Goal: Information Seeking & Learning: Learn about a topic

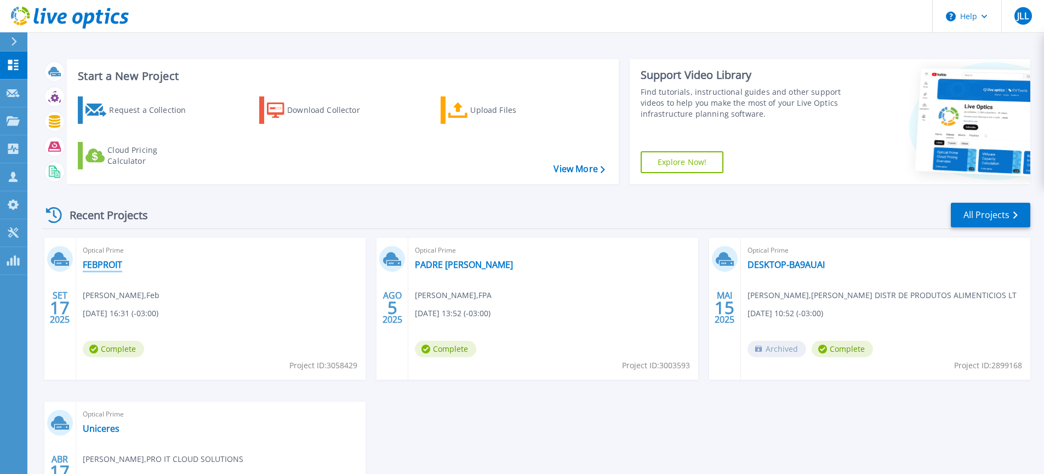
click at [112, 267] on link "FEBPROIT" at bounding box center [102, 264] width 39 height 11
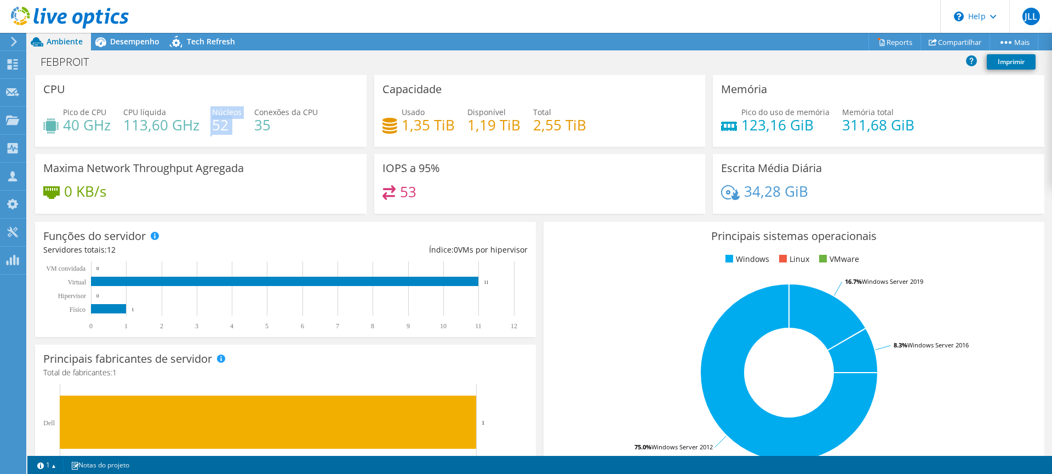
drag, startPoint x: 231, startPoint y: 132, endPoint x: 207, endPoint y: 129, distance: 24.2
click at [207, 129] on div "Pico de CPU 40 GHz CPU líquida 113,60 GHz Núcleos 52 Conexões da CPU 35" at bounding box center [200, 124] width 315 height 36
drag, startPoint x: 285, startPoint y: 133, endPoint x: 252, endPoint y: 130, distance: 33.5
click at [252, 130] on div "Pico de CPU 40 GHz CPU líquida 113,60 GHz Núcleos 52 Conexões da CPU 35" at bounding box center [200, 124] width 315 height 36
drag, startPoint x: 126, startPoint y: 126, endPoint x: 202, endPoint y: 132, distance: 77.0
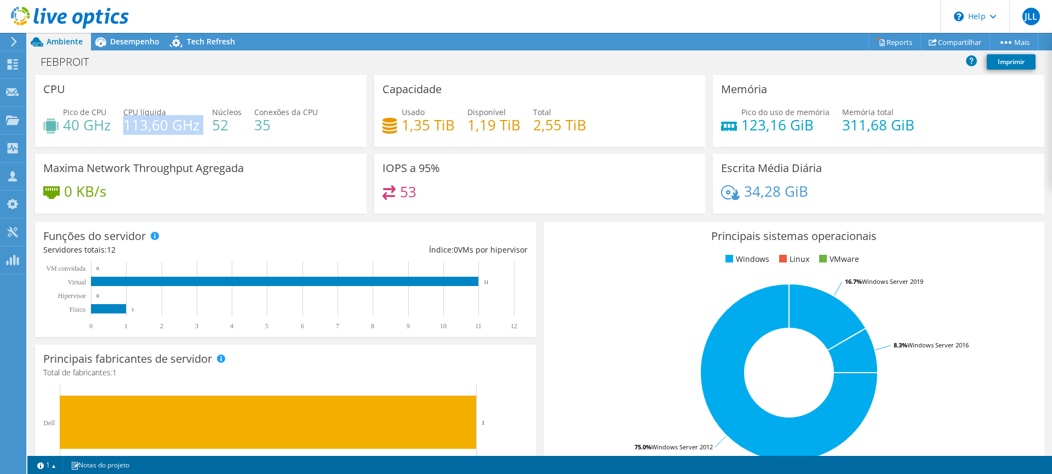
click at [202, 132] on div "Pico de CPU 40 GHz CPU líquida 113,60 GHz Núcleos 52 Conexões da CPU 35" at bounding box center [200, 124] width 315 height 36
drag, startPoint x: 111, startPoint y: 133, endPoint x: 63, endPoint y: 133, distance: 47.7
click at [63, 133] on div "Pico de CPU 40 GHz CPU líquida 113,60 GHz Núcleos 52 Conexões da CPU 35" at bounding box center [200, 124] width 315 height 36
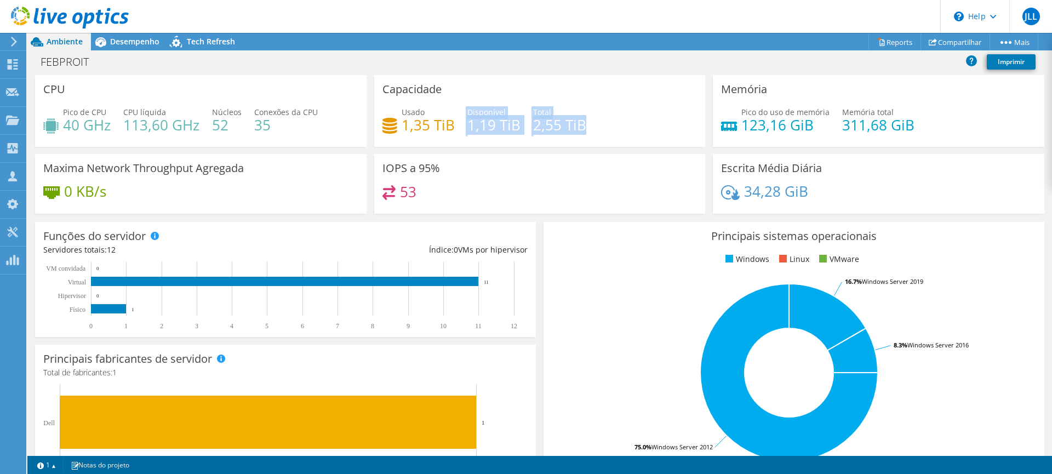
drag, startPoint x: 618, startPoint y: 134, endPoint x: 436, endPoint y: 138, distance: 182.0
click at [436, 138] on div "Usado 1,35 TiB Disponível 1,19 TiB Total 2,55 TiB" at bounding box center [540, 124] width 315 height 36
drag, startPoint x: 582, startPoint y: 128, endPoint x: 504, endPoint y: 131, distance: 78.4
click at [501, 128] on div "Usado 1,35 TiB Disponível 1,19 TiB Total 2,55 TiB" at bounding box center [540, 124] width 315 height 36
drag, startPoint x: 479, startPoint y: 129, endPoint x: 464, endPoint y: 129, distance: 15.3
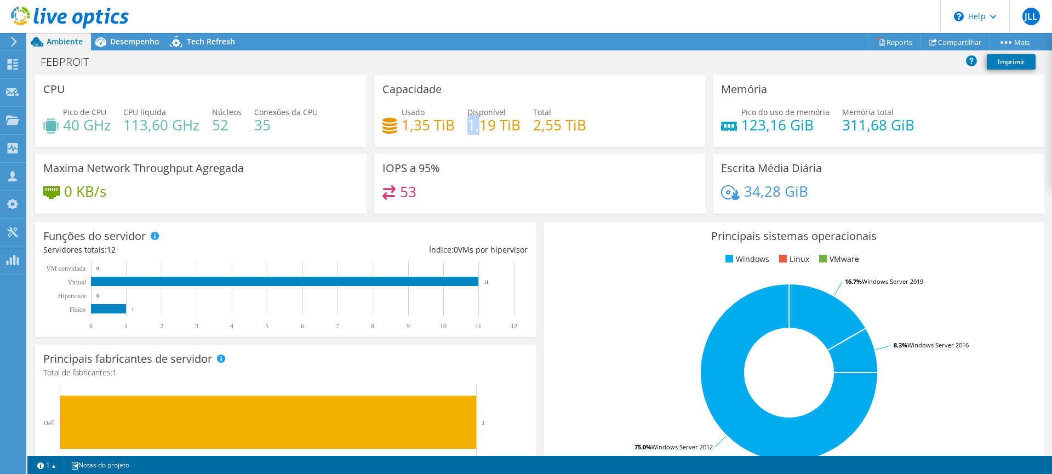
click at [468, 129] on h4 "1,19 TiB" at bounding box center [494, 125] width 53 height 12
drag, startPoint x: 448, startPoint y: 123, endPoint x: 400, endPoint y: 123, distance: 48.2
click at [402, 123] on h4 "1,35 TiB" at bounding box center [428, 125] width 53 height 12
drag, startPoint x: 61, startPoint y: 195, endPoint x: 145, endPoint y: 202, distance: 83.6
click at [145, 202] on div "0 KB/s" at bounding box center [200, 196] width 315 height 23
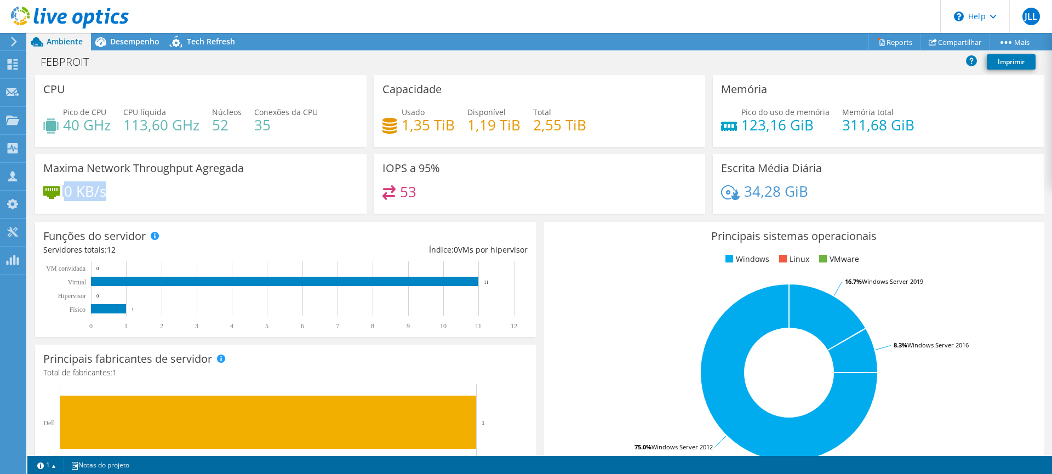
click at [80, 193] on h4 "0 KB/s" at bounding box center [85, 191] width 42 height 12
drag, startPoint x: 77, startPoint y: 193, endPoint x: 114, endPoint y: 193, distance: 37.3
click at [114, 193] on div "0 KB/s" at bounding box center [200, 196] width 315 height 23
drag, startPoint x: 453, startPoint y: 203, endPoint x: 397, endPoint y: 198, distance: 56.7
click at [397, 198] on div "53" at bounding box center [540, 197] width 315 height 24
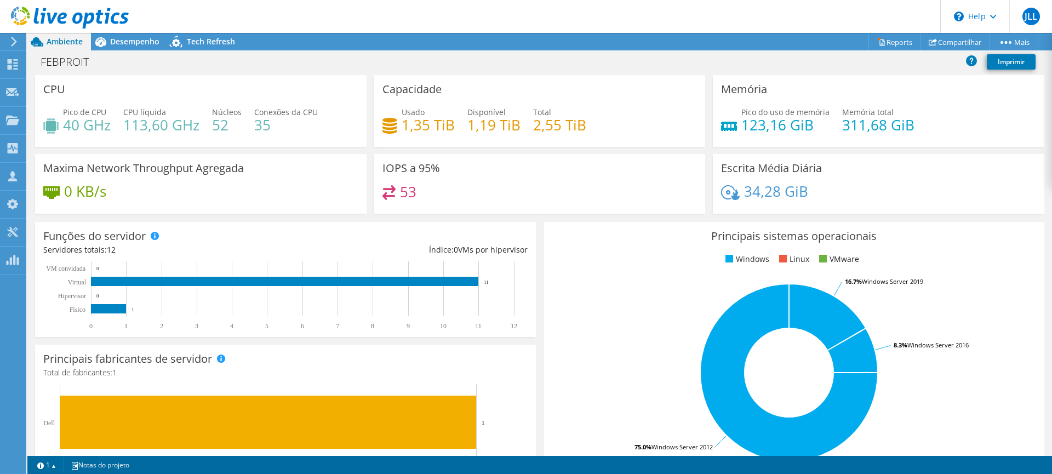
click at [416, 193] on div "53" at bounding box center [540, 197] width 315 height 24
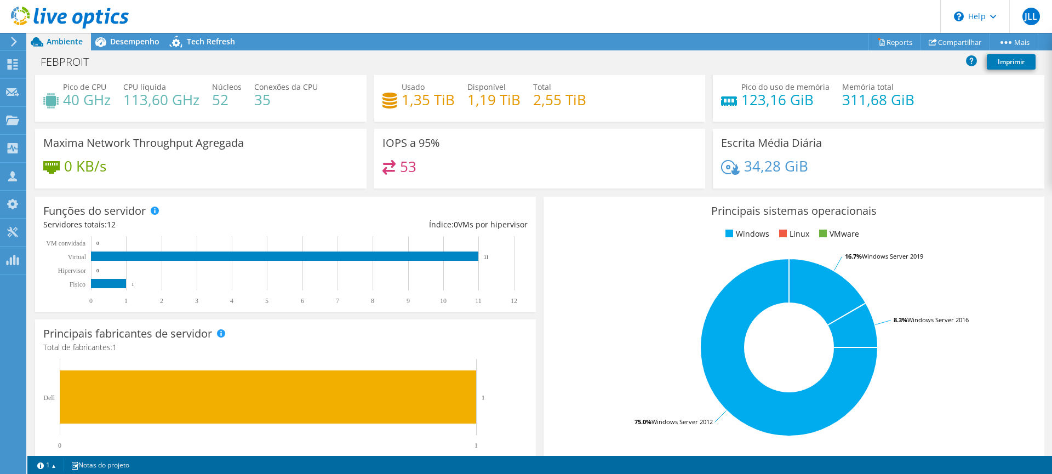
scroll to position [10, 0]
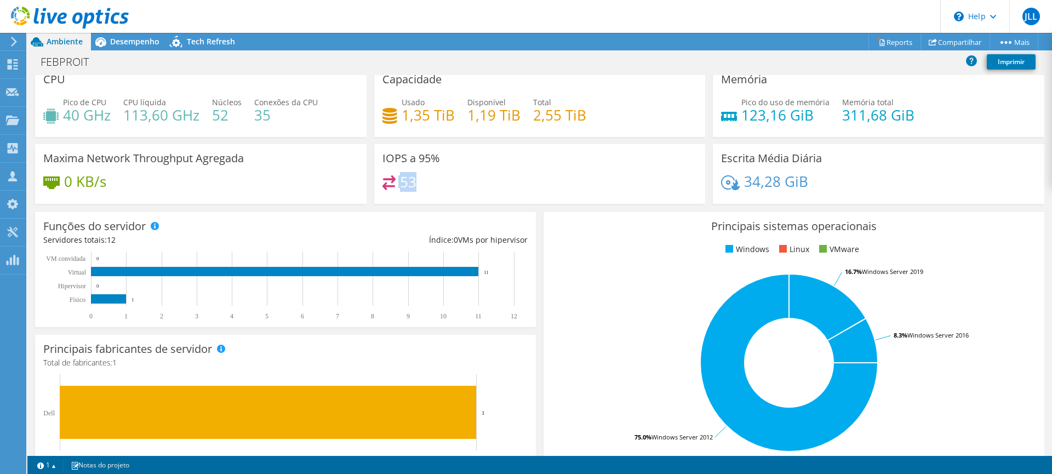
drag, startPoint x: 426, startPoint y: 178, endPoint x: 378, endPoint y: 184, distance: 48.5
click at [378, 184] on div "IOPS a 95% 53" at bounding box center [540, 174] width 332 height 60
drag, startPoint x: 129, startPoint y: 178, endPoint x: 41, endPoint y: 181, distance: 88.3
click at [41, 181] on div "Maxima Network Throughput Agregada 0 KB/s" at bounding box center [201, 174] width 332 height 60
drag, startPoint x: 419, startPoint y: 186, endPoint x: 379, endPoint y: 185, distance: 40.6
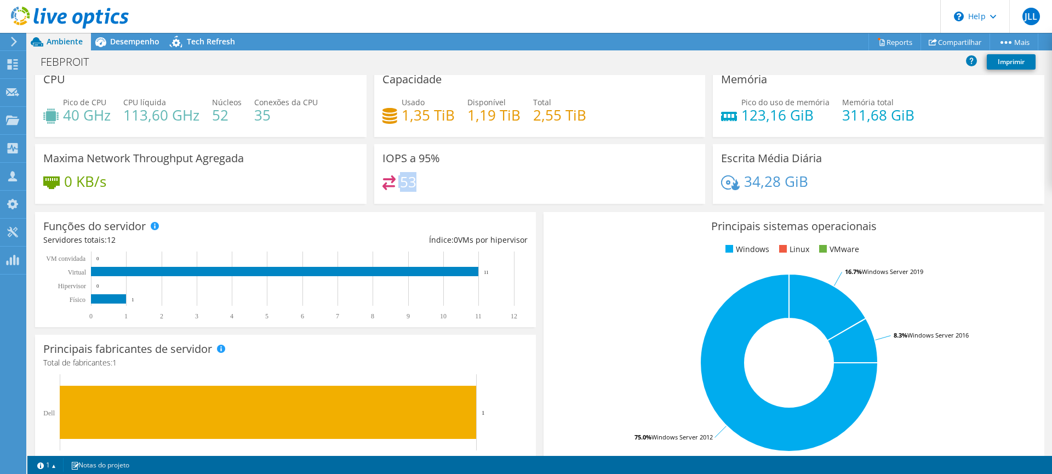
click at [378, 185] on div "IOPS a 95% 53" at bounding box center [540, 174] width 332 height 60
drag, startPoint x: 276, startPoint y: 119, endPoint x: 271, endPoint y: 116, distance: 6.1
click at [223, 118] on div "Pico de CPU 40 GHz CPU líquida 113,60 GHz Núcleos 52 Conexões da CPU 35" at bounding box center [200, 114] width 315 height 36
click at [198, 121] on h4 "113,60 GHz" at bounding box center [161, 115] width 76 height 12
click at [883, 117] on div "Pico do uso de memória 123,16 GiB Memória total 311,68 GiB" at bounding box center [878, 114] width 315 height 36
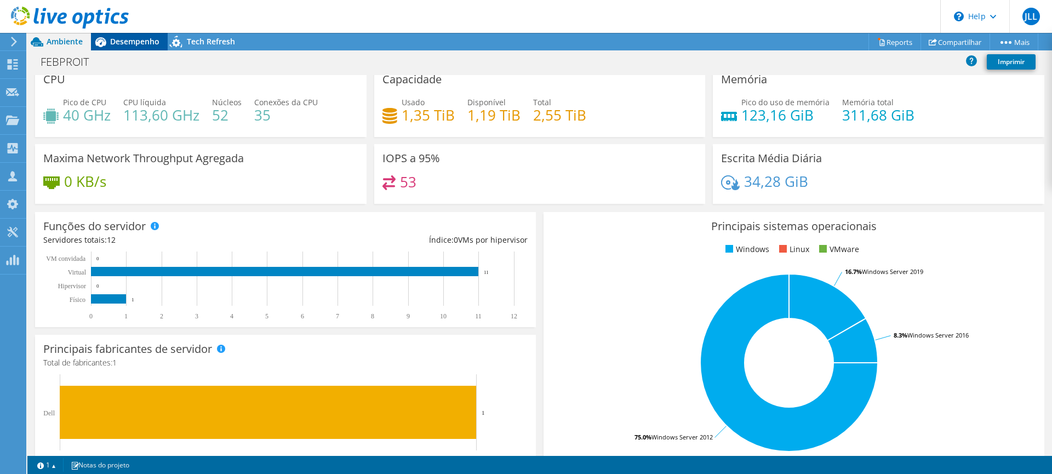
click at [133, 38] on span "Desempenho" at bounding box center [134, 41] width 49 height 10
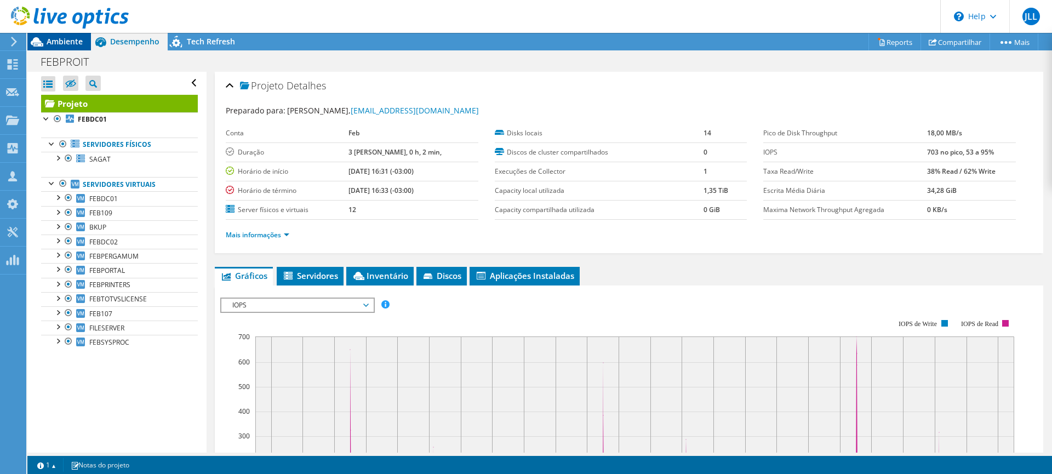
click at [59, 37] on span "Ambiente" at bounding box center [65, 41] width 36 height 10
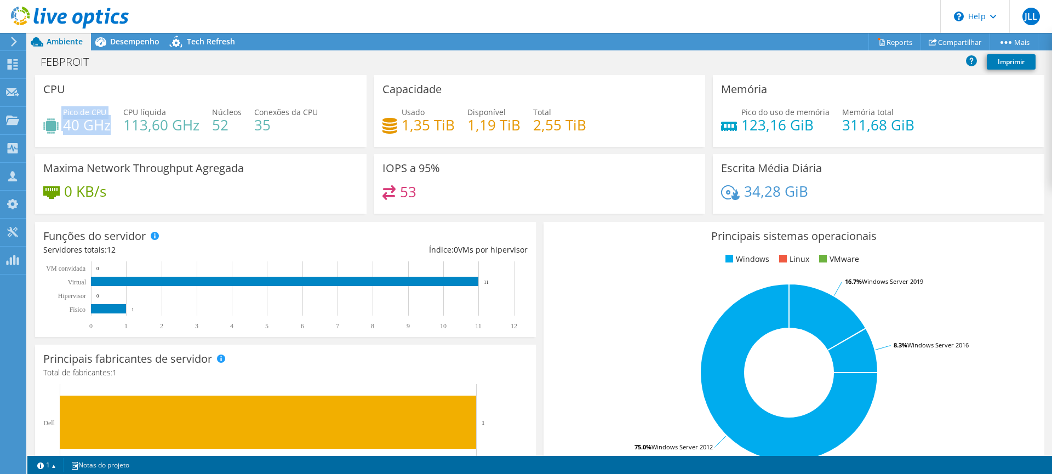
drag, startPoint x: 109, startPoint y: 126, endPoint x: 61, endPoint y: 130, distance: 47.9
click at [61, 130] on div "Pico de CPU 40 GHz" at bounding box center [76, 118] width 67 height 25
drag, startPoint x: 457, startPoint y: 130, endPoint x: 401, endPoint y: 134, distance: 56.0
click at [401, 134] on div "Usado 1,35 TiB Disponível 1,19 TiB Total 2,55 TiB" at bounding box center [540, 124] width 315 height 36
click at [133, 42] on span "Desempenho" at bounding box center [134, 41] width 49 height 10
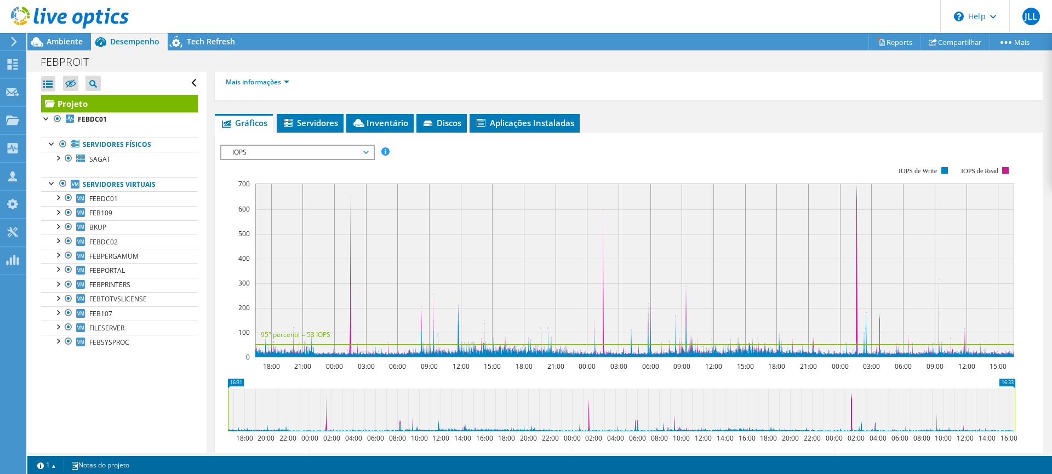
scroll to position [164, 0]
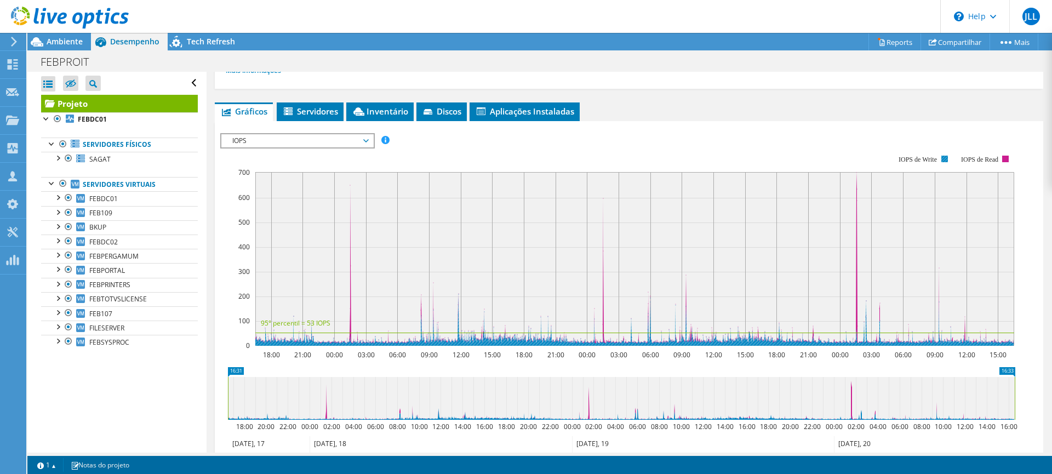
drag, startPoint x: 919, startPoint y: 160, endPoint x: 941, endPoint y: 160, distance: 21.9
click at [941, 160] on icon "18:00 21:00 00:00 03:00 06:00 09:00 12:00 15:00 18:00 21:00 00:00 03:00 06:00 0…" at bounding box center [621, 249] width 802 height 219
drag, startPoint x: 1003, startPoint y: 160, endPoint x: 1012, endPoint y: 160, distance: 9.3
click at [1012, 160] on icon "18:00 21:00 00:00 03:00 06:00 09:00 12:00 15:00 18:00 21:00 00:00 03:00 06:00 0…" at bounding box center [621, 249] width 802 height 219
click at [12, 37] on use at bounding box center [14, 42] width 6 height 10
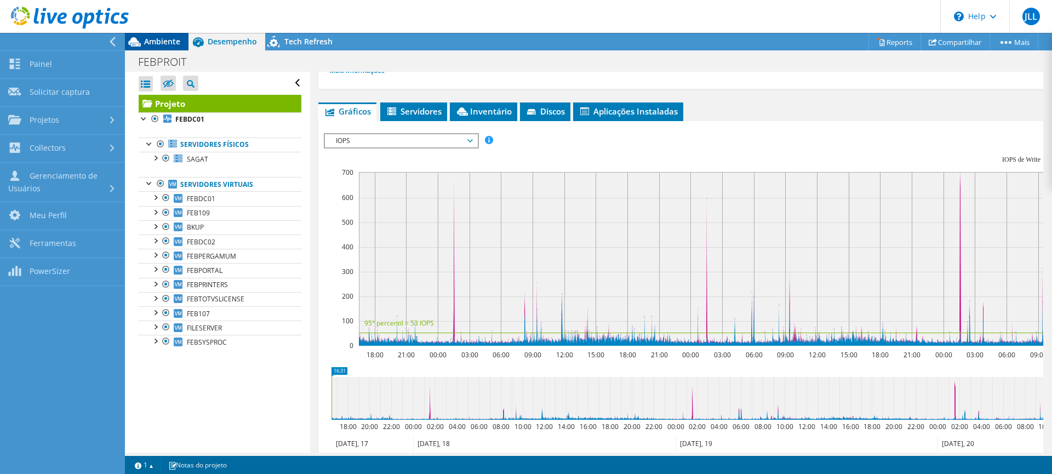
click at [148, 39] on span "Ambiente" at bounding box center [162, 41] width 36 height 10
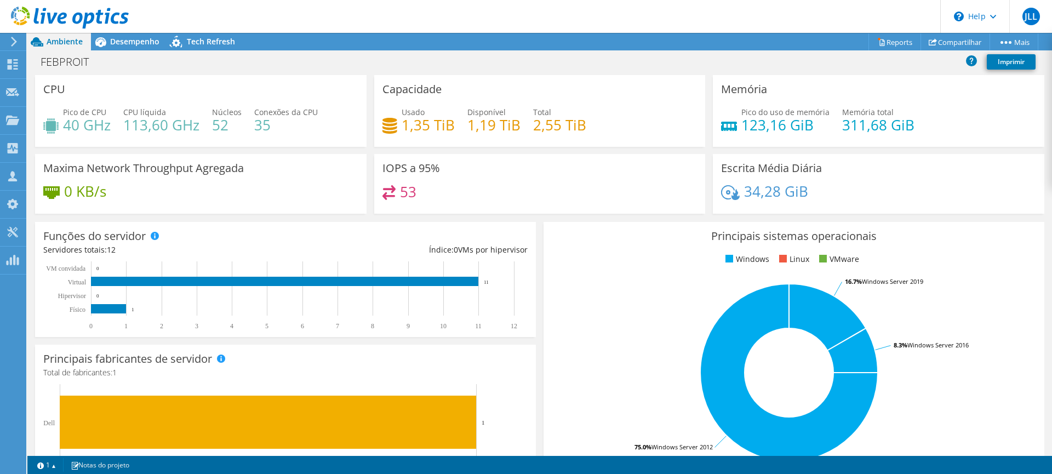
click at [25, 14] on icon at bounding box center [70, 18] width 118 height 22
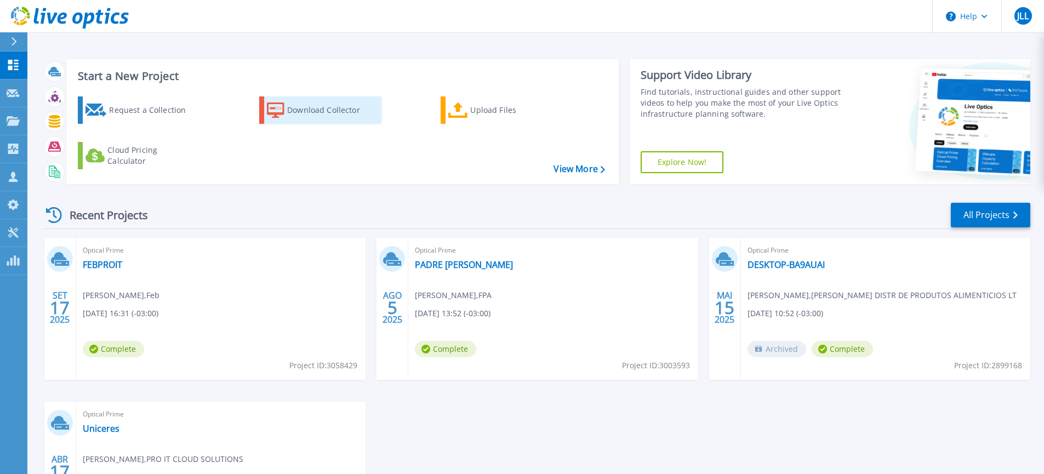
click at [337, 109] on div "Download Collector" at bounding box center [331, 110] width 88 height 22
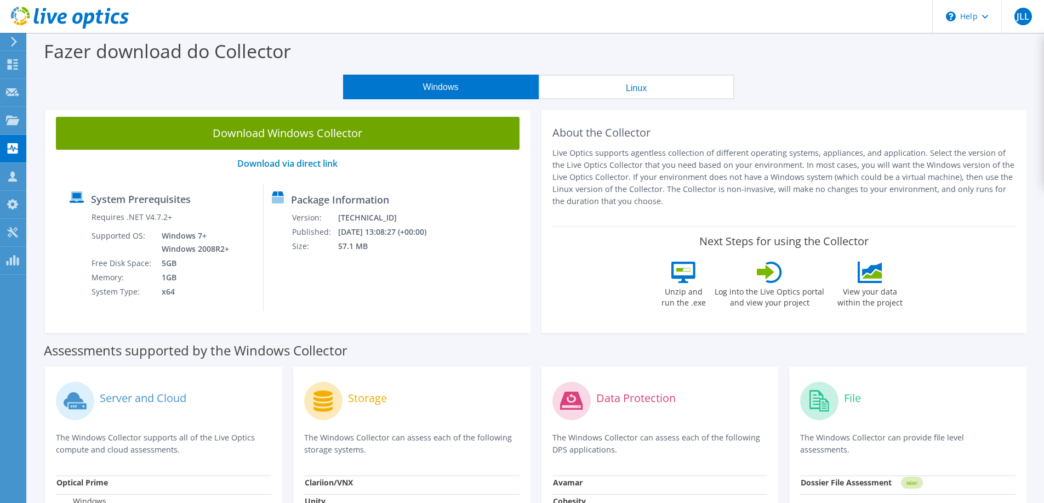
click at [393, 355] on div "Assessments supported by the Windows Collector" at bounding box center [536, 347] width 984 height 27
drag, startPoint x: 21, startPoint y: 40, endPoint x: 13, endPoint y: 42, distance: 7.8
click at [13, 42] on icon at bounding box center [14, 42] width 8 height 10
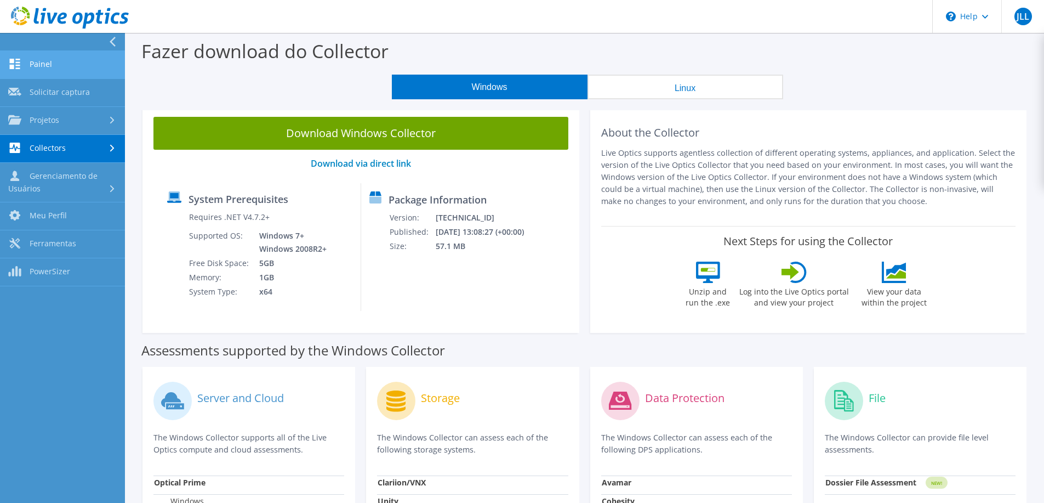
click at [59, 62] on link "Painel" at bounding box center [62, 65] width 125 height 28
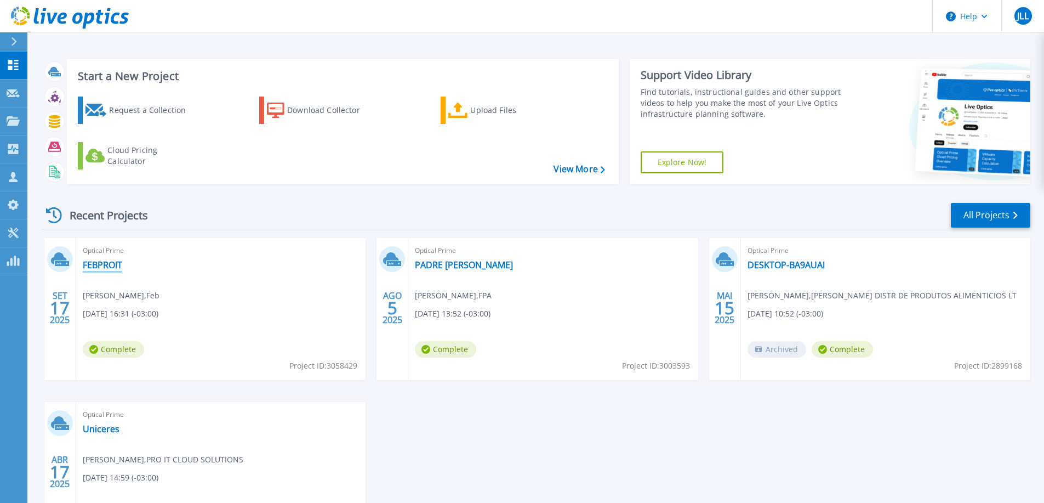
click at [117, 259] on link "FEBPROIT" at bounding box center [102, 264] width 39 height 11
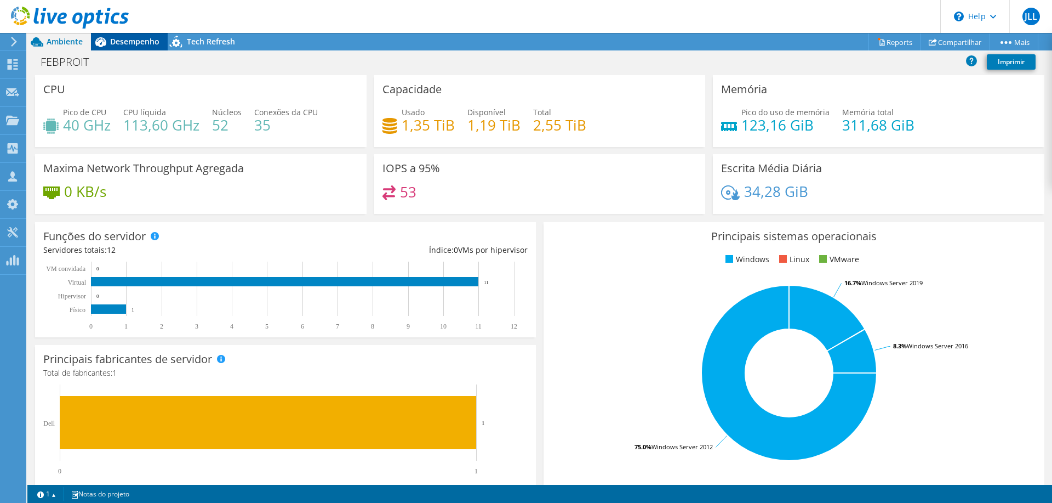
click at [125, 40] on span "Desempenho" at bounding box center [134, 41] width 49 height 10
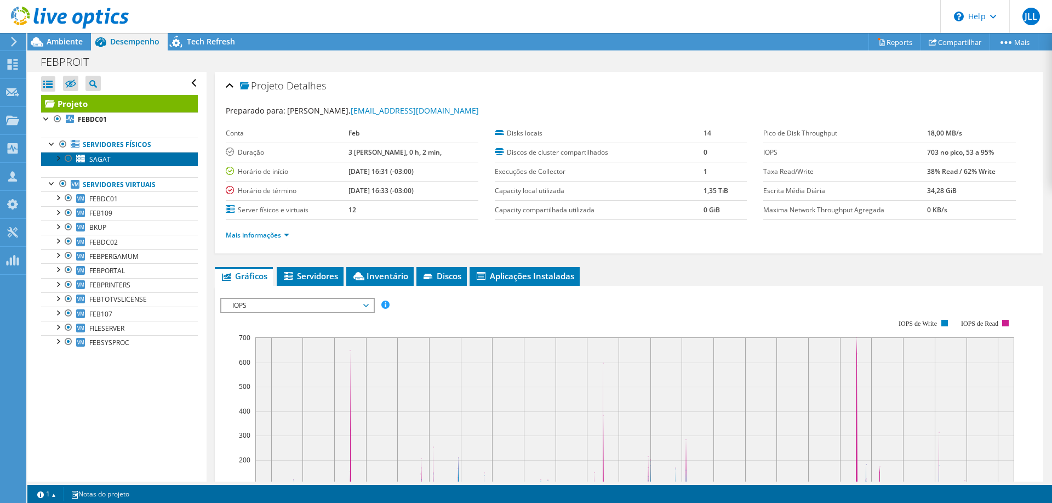
click at [100, 163] on span "SAGAT" at bounding box center [99, 159] width 21 height 9
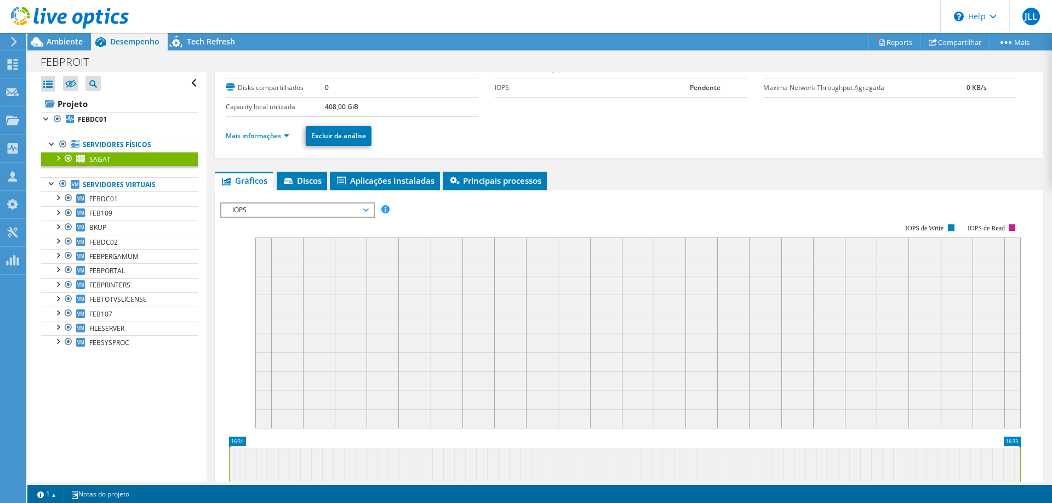
scroll to position [64, 0]
click at [307, 214] on span "IOPS" at bounding box center [297, 210] width 141 height 13
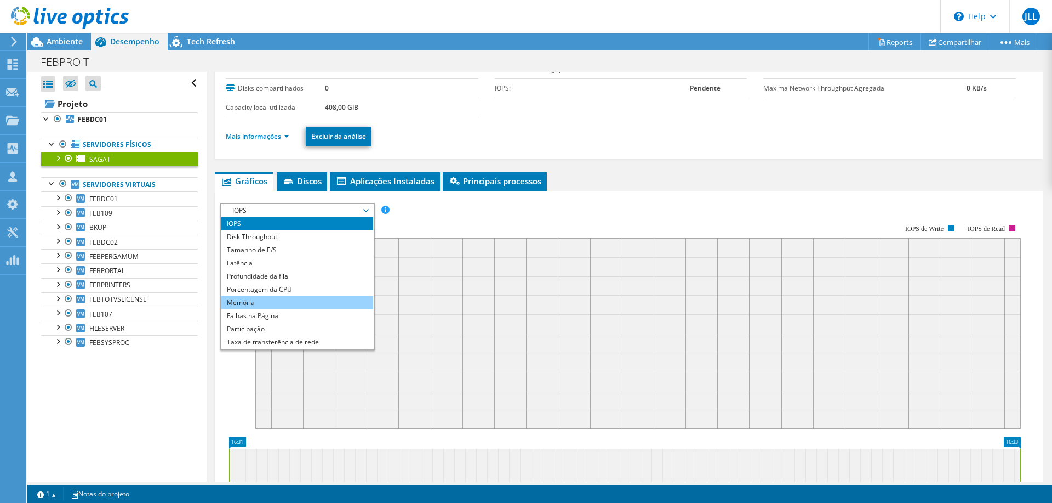
click at [281, 303] on li "Memória" at bounding box center [297, 302] width 152 height 13
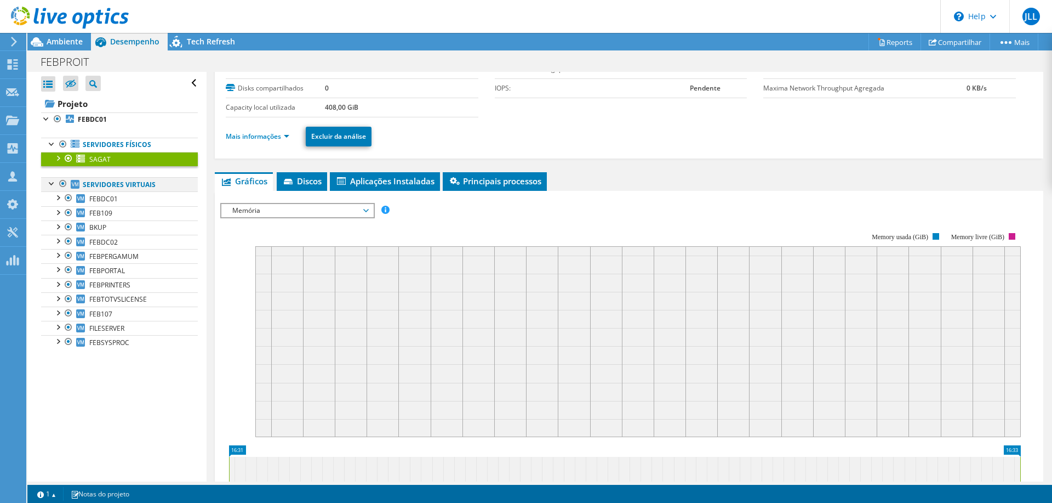
click at [61, 184] on div at bounding box center [63, 183] width 11 height 13
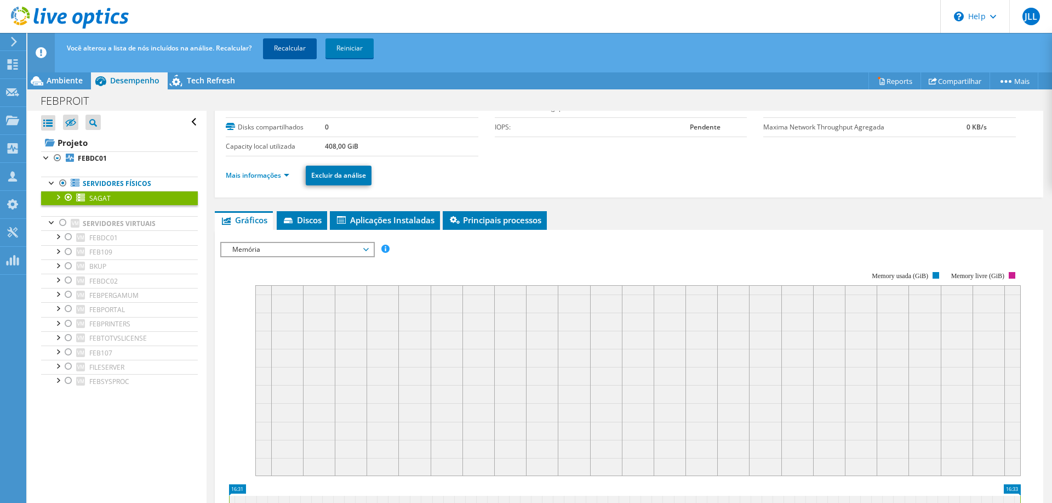
click at [287, 50] on link "Recalcular" at bounding box center [290, 48] width 54 height 20
click at [287, 50] on link "Recalculando..." at bounding box center [296, 48] width 67 height 20
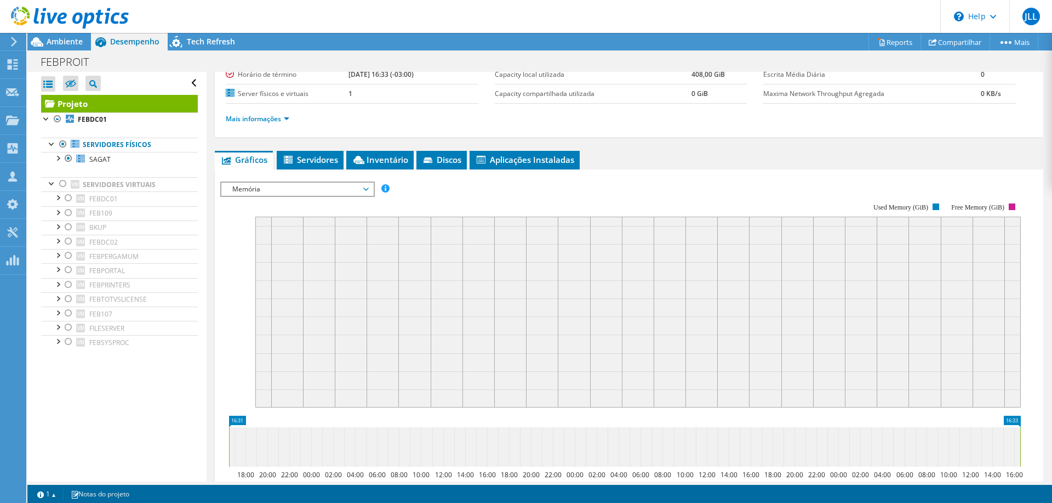
scroll to position [47, 0]
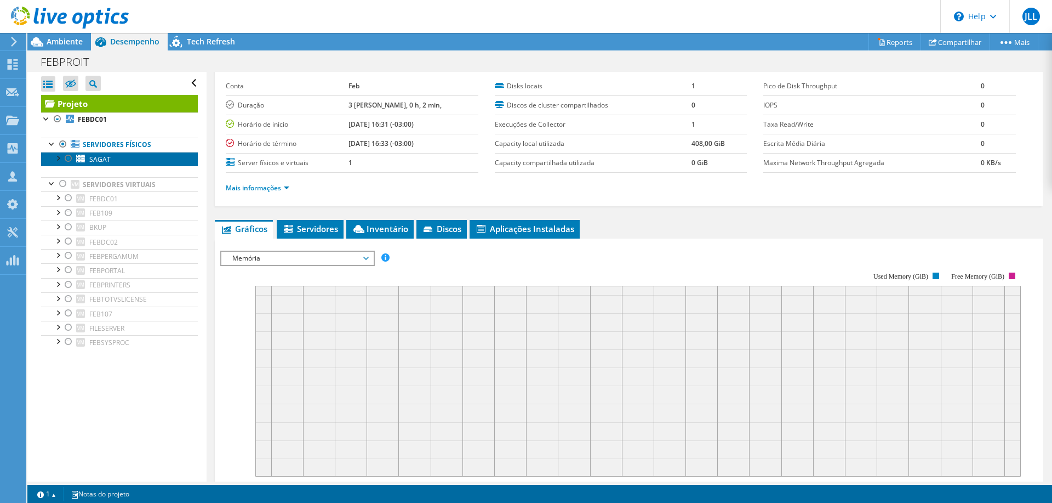
click at [110, 160] on span "SAGAT" at bounding box center [99, 159] width 21 height 9
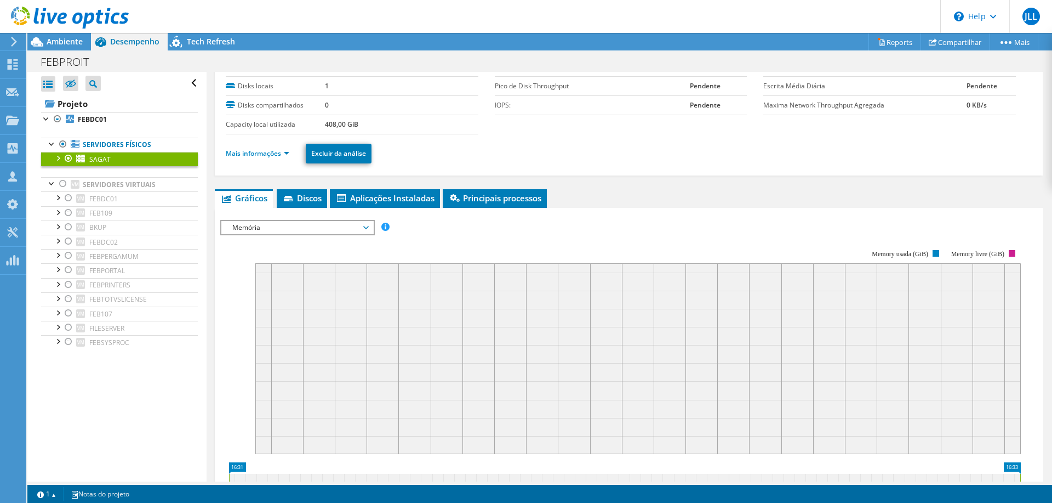
click at [304, 229] on span "Memória" at bounding box center [297, 227] width 141 height 13
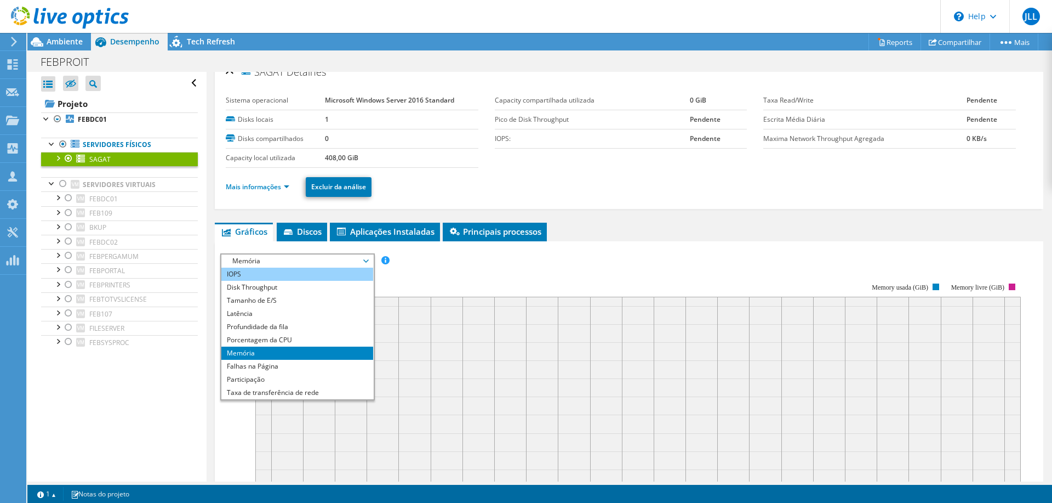
scroll to position [0, 0]
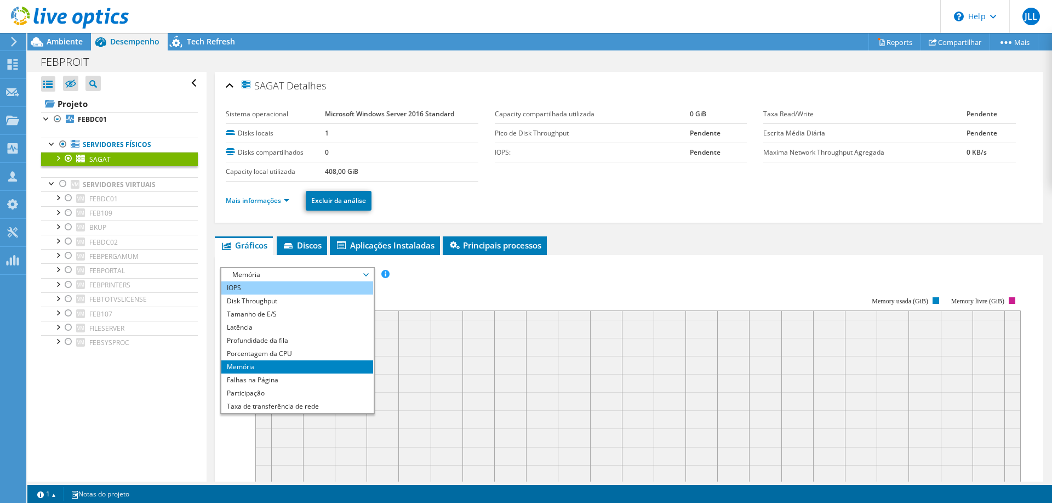
click at [246, 287] on li "IOPS" at bounding box center [297, 287] width 152 height 13
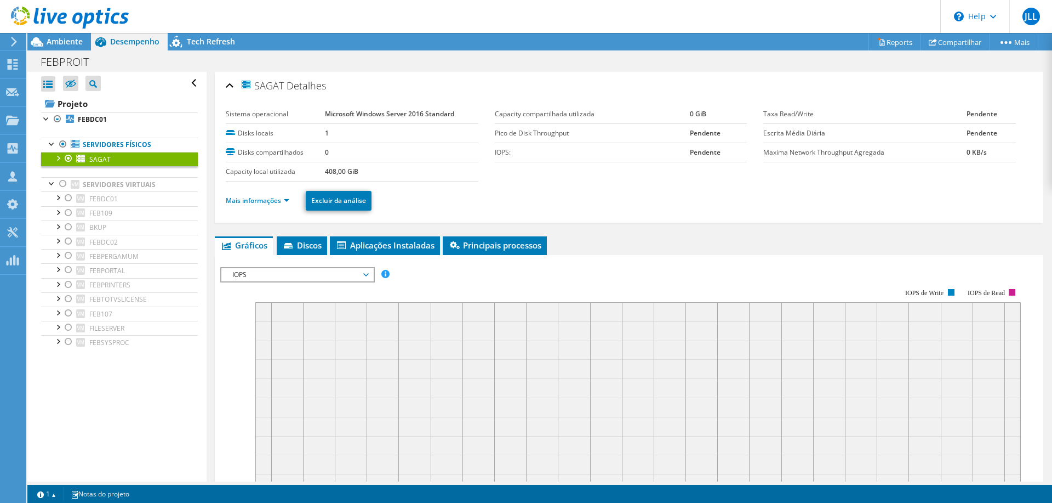
click at [275, 278] on span "IOPS" at bounding box center [297, 274] width 141 height 13
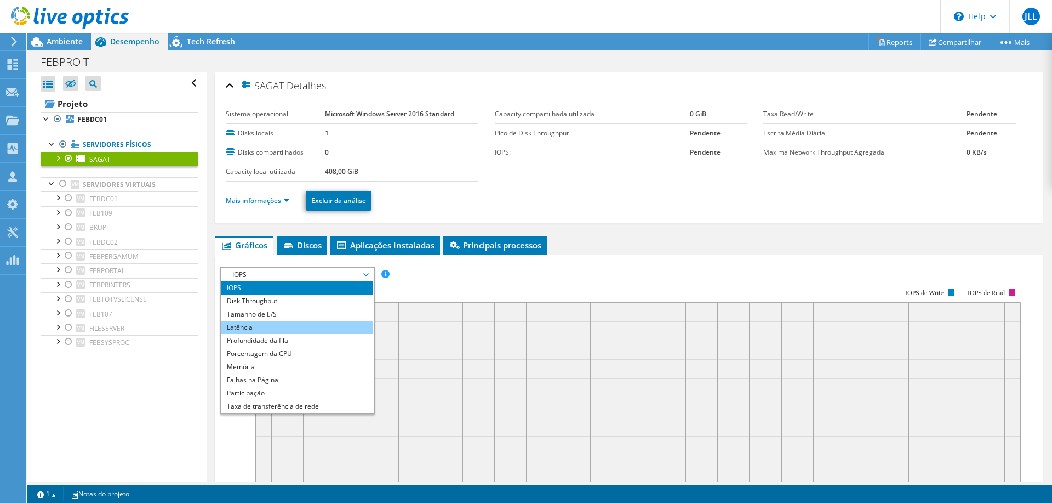
click at [272, 323] on li "Latência" at bounding box center [297, 327] width 152 height 13
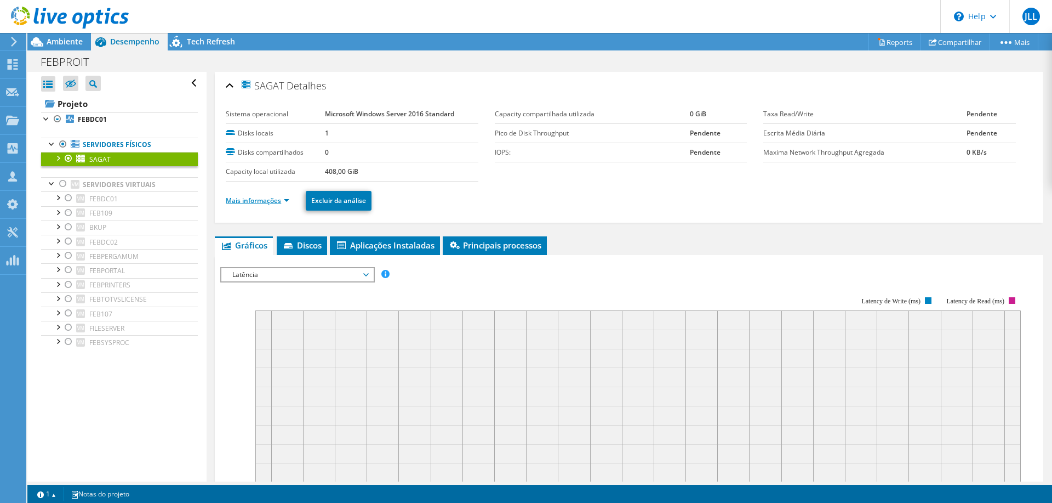
click at [265, 196] on link "Mais informações" at bounding box center [258, 200] width 64 height 9
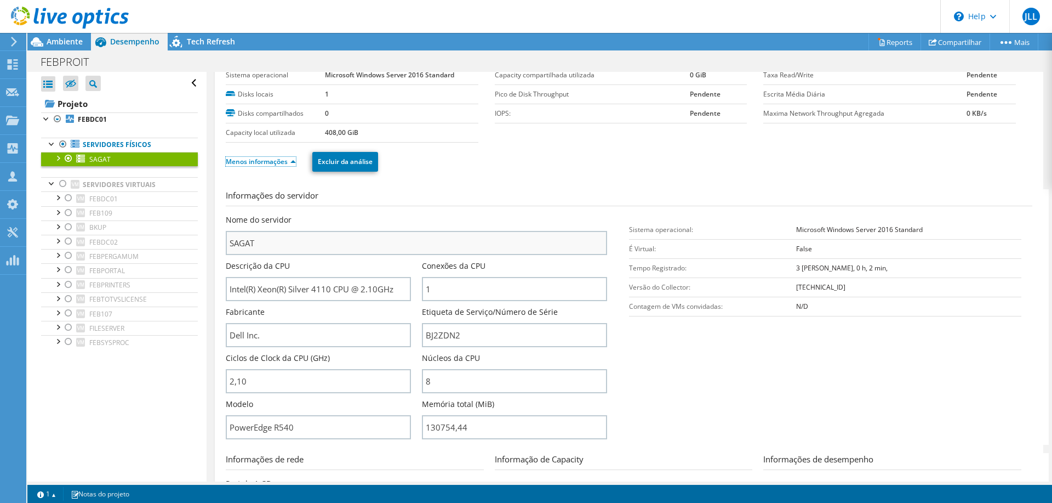
scroll to position [110, 0]
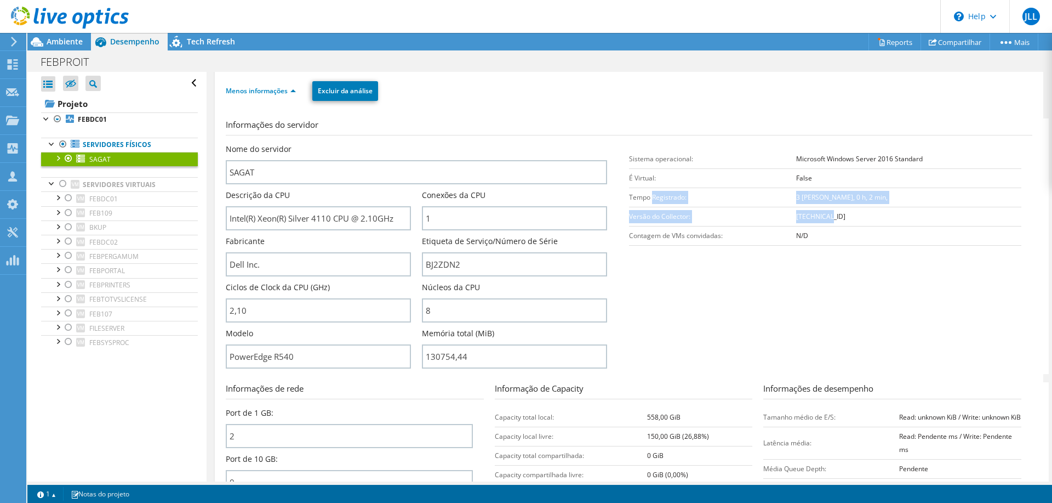
drag, startPoint x: 651, startPoint y: 198, endPoint x: 824, endPoint y: 219, distance: 174.5
click at [824, 219] on tbody "Sistema operacional: Microsoft Windows Server 2016 Standard É Virtual: False Te…" at bounding box center [825, 197] width 392 height 96
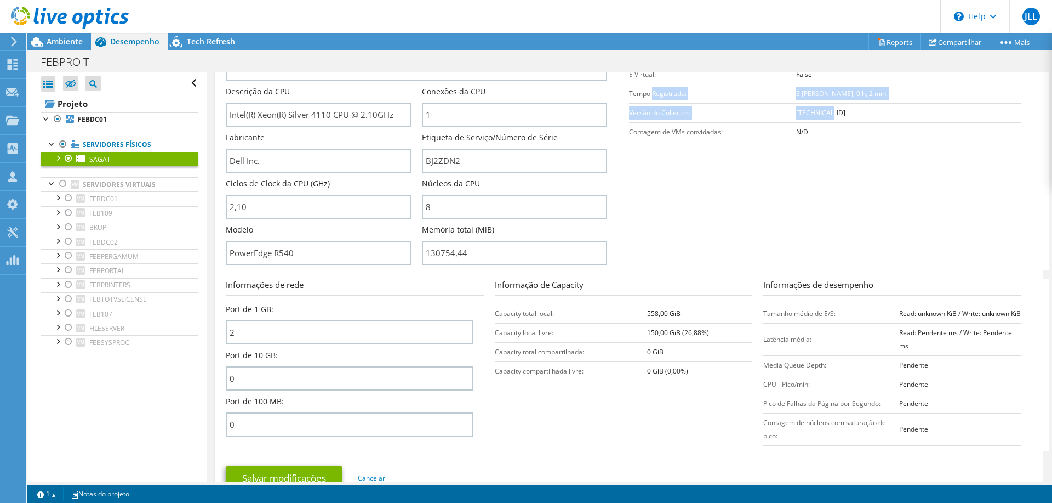
scroll to position [219, 0]
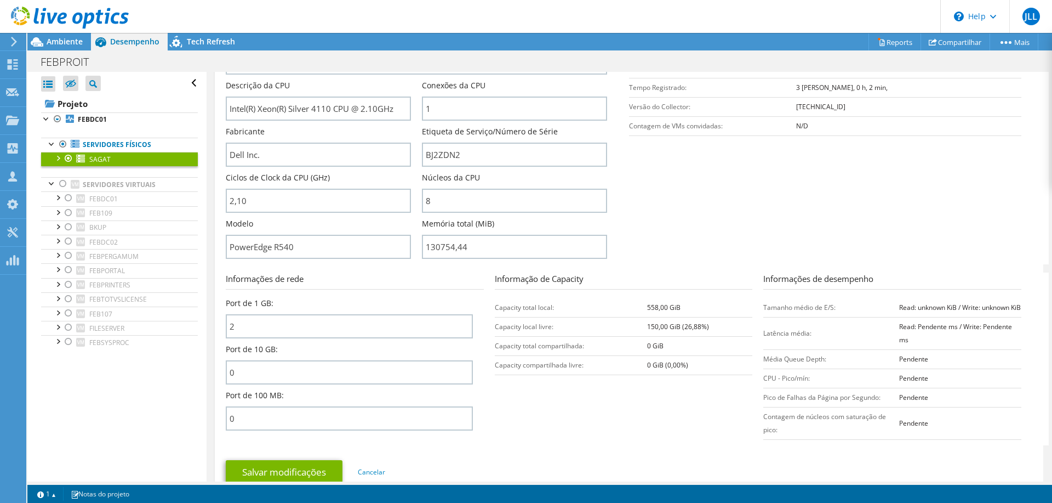
click at [836, 230] on section "Informações do servidor Nome do servidor SAGAT Descrição da CPU Intel(R) Xeon(R…" at bounding box center [632, 136] width 812 height 255
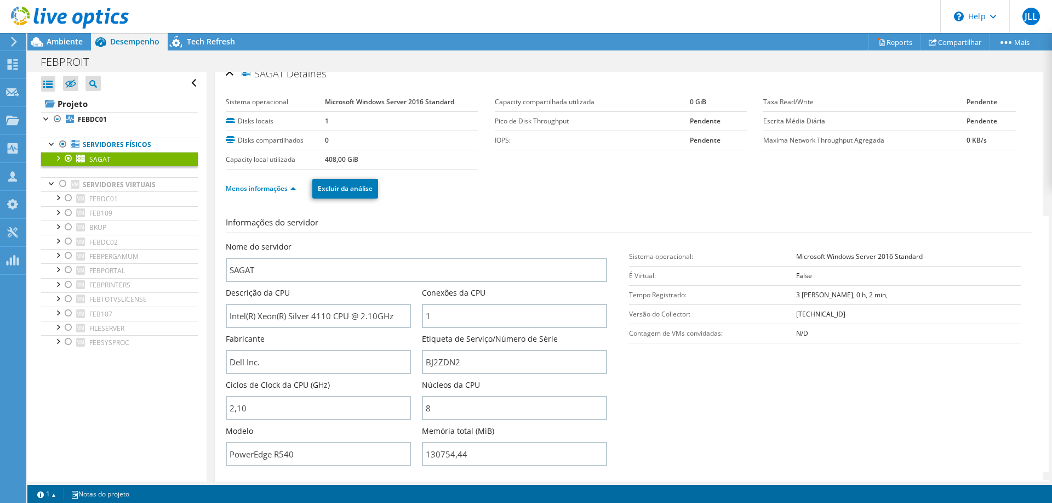
scroll to position [0, 0]
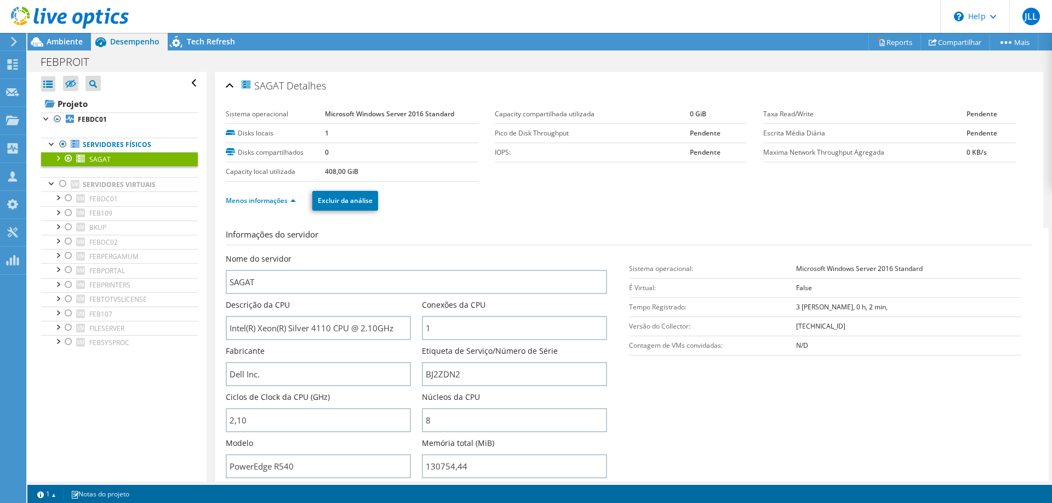
click at [101, 375] on div "Abrir Todos Fechar Todos Ocultar nós excluídos Filtro de árvore do projeto" at bounding box center [116, 276] width 179 height 409
click at [49, 42] on span "Ambiente" at bounding box center [65, 41] width 36 height 10
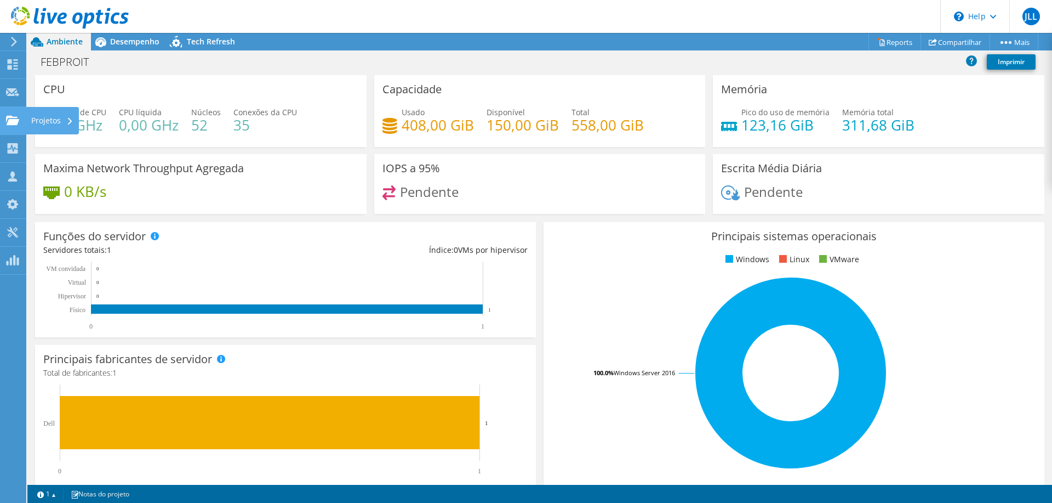
click at [9, 127] on div at bounding box center [12, 122] width 13 height 12
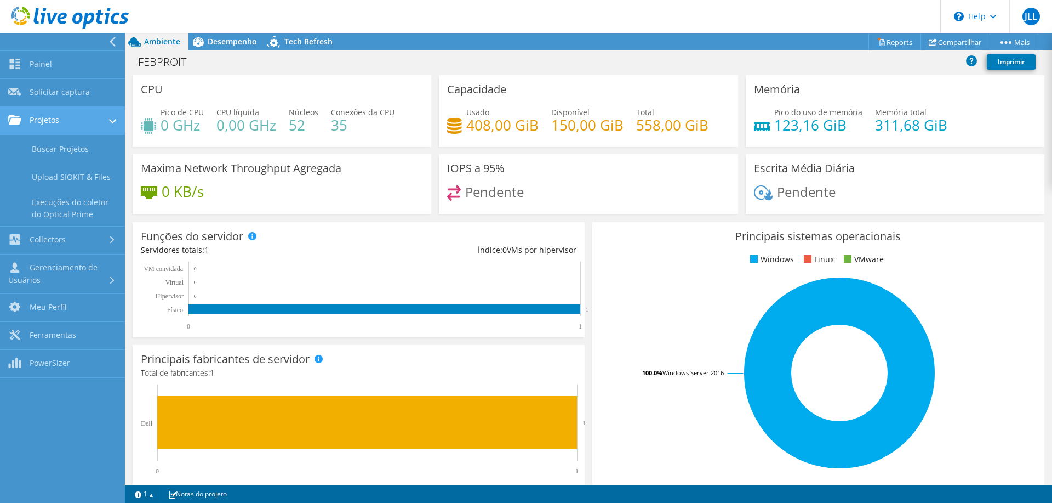
click at [39, 126] on link "Projetos" at bounding box center [62, 121] width 125 height 28
click at [206, 50] on icon at bounding box center [198, 41] width 19 height 19
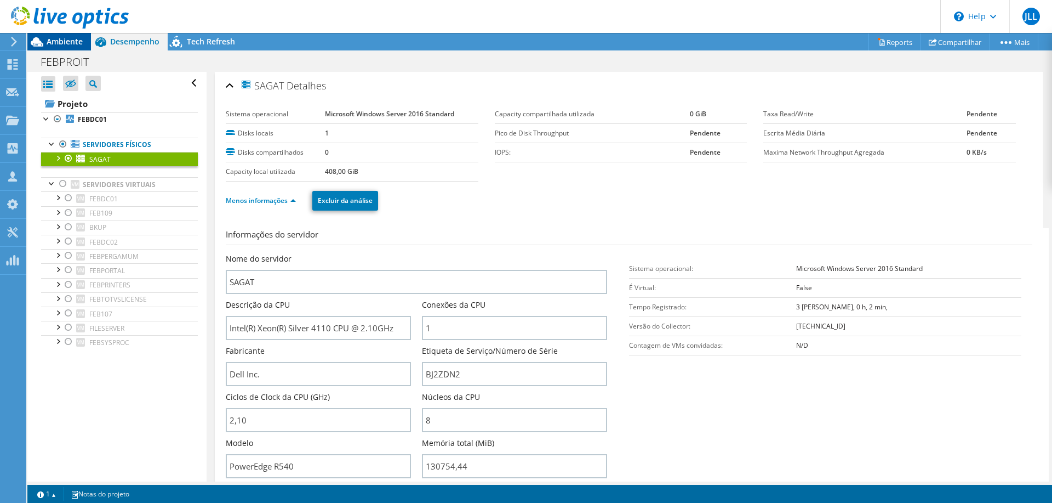
click at [59, 47] on div "Ambiente" at bounding box center [59, 42] width 64 height 18
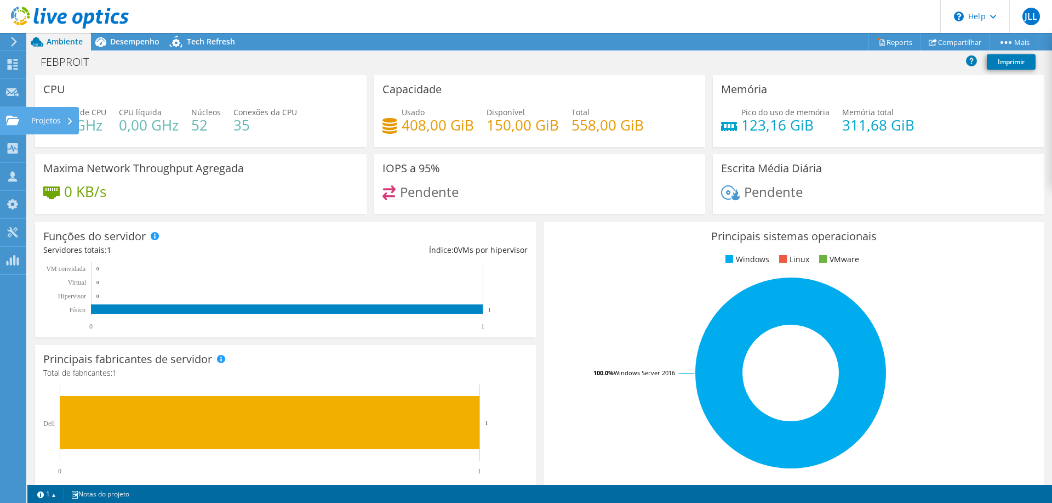
click at [38, 120] on div "Projetos" at bounding box center [52, 120] width 53 height 27
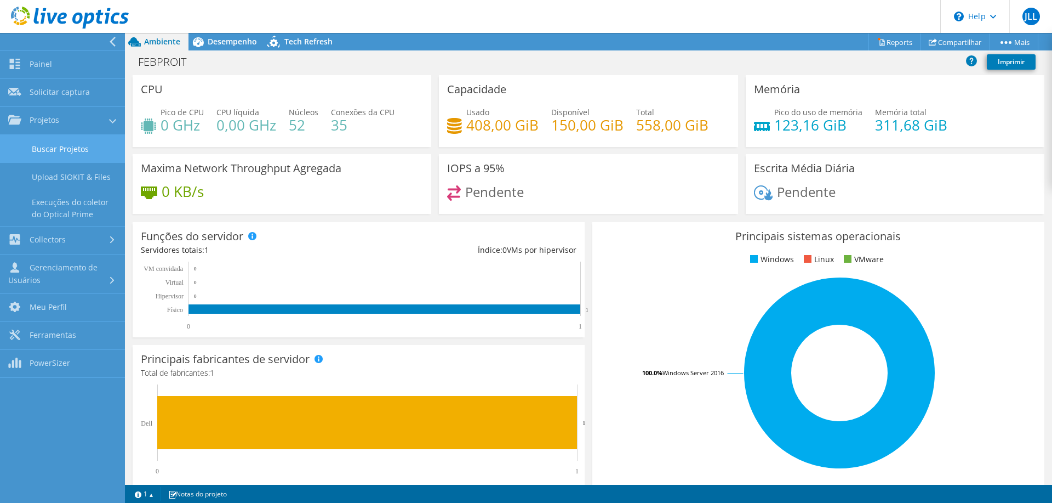
click at [41, 145] on link "Buscar Projetos" at bounding box center [62, 149] width 125 height 28
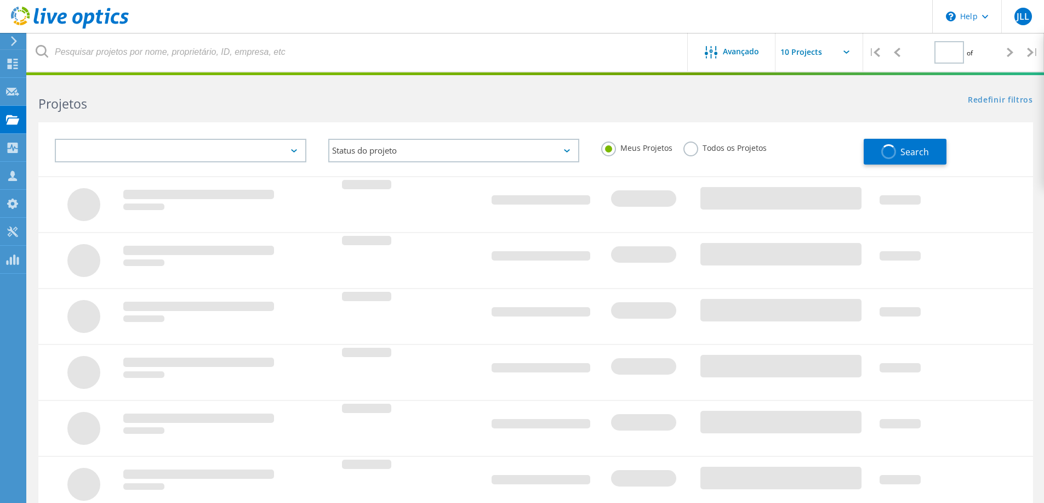
type input "1"
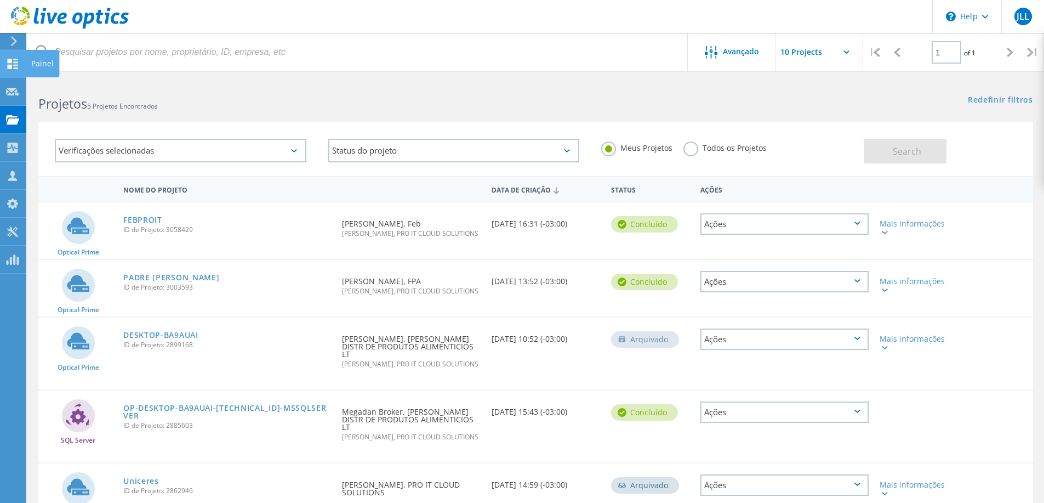
click at [8, 62] on use at bounding box center [13, 64] width 10 height 10
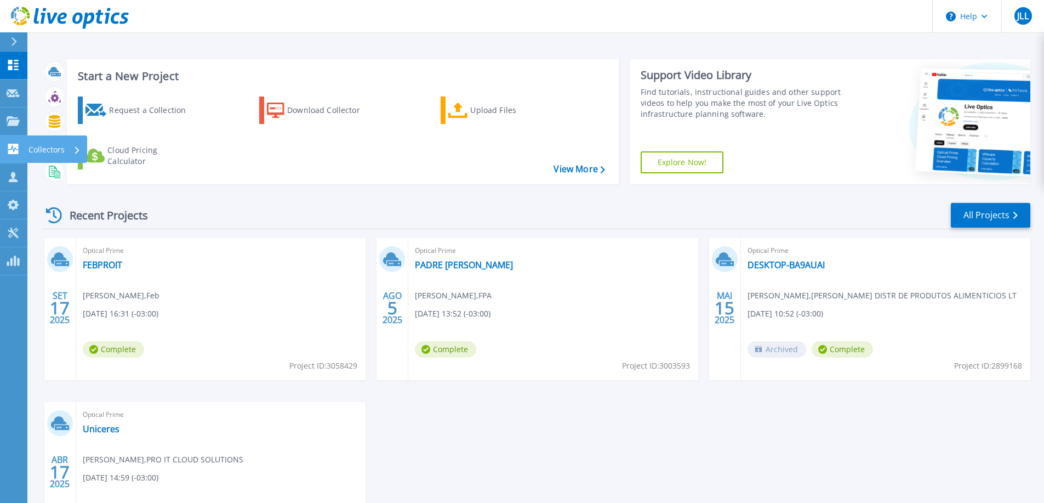
click at [8, 156] on link "Collectors Collectors" at bounding box center [13, 149] width 27 height 28
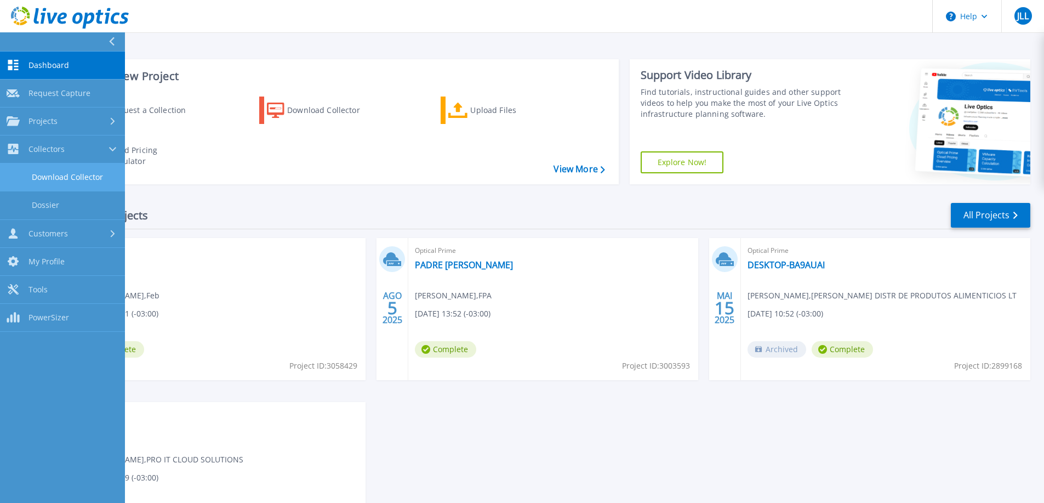
click at [62, 176] on link "Download Collector" at bounding box center [62, 177] width 125 height 28
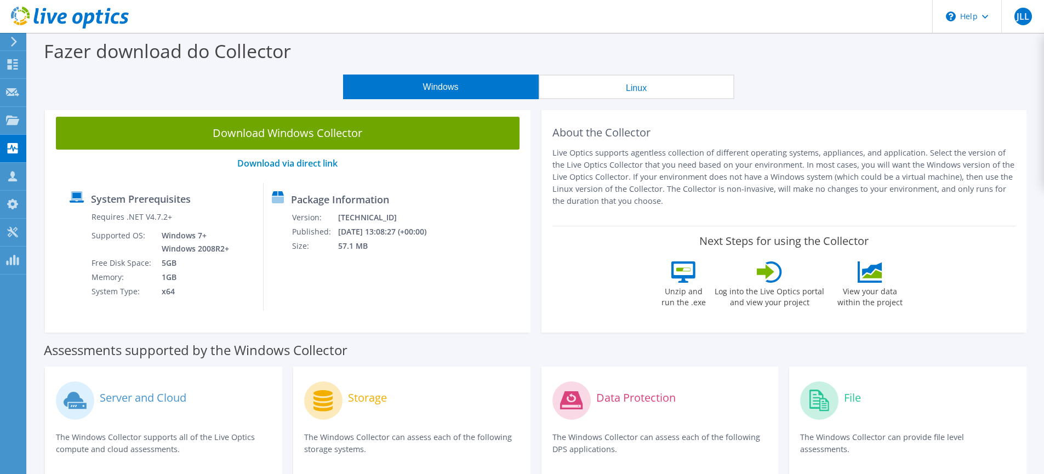
click at [8, 42] on div at bounding box center [12, 42] width 12 height 10
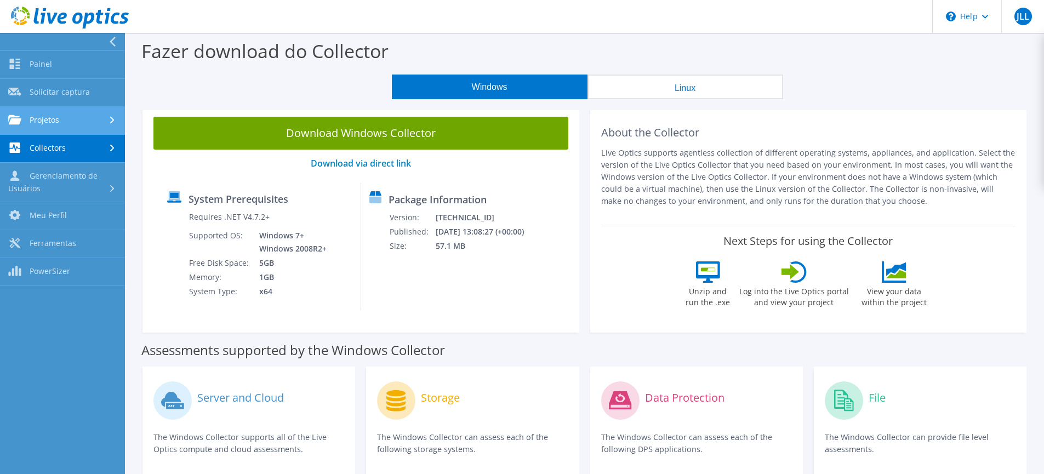
click at [50, 122] on link "Projetos" at bounding box center [62, 121] width 125 height 28
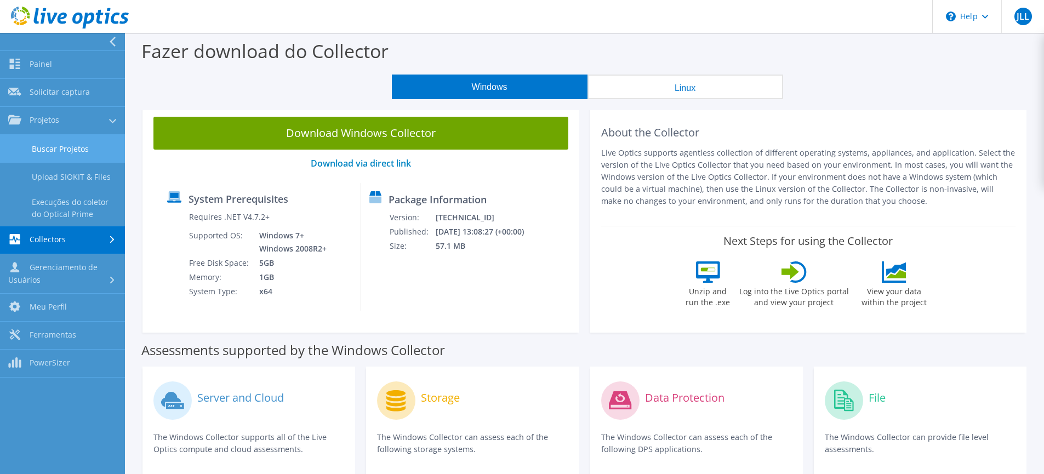
click at [56, 142] on link "Buscar Projetos" at bounding box center [62, 149] width 125 height 28
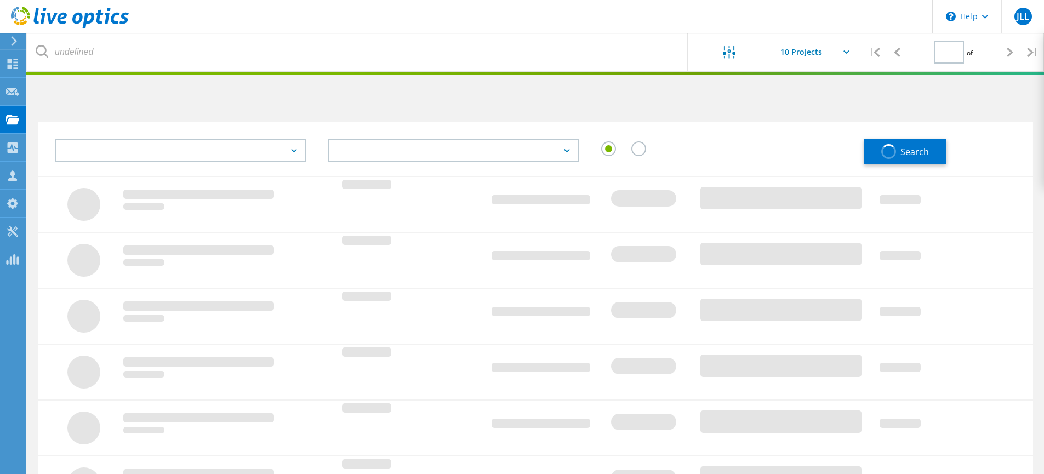
type input "1"
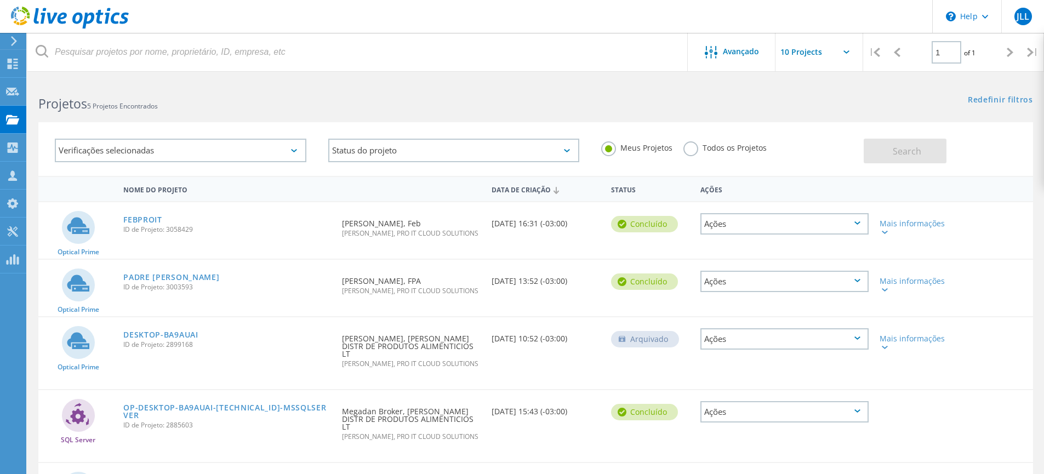
click at [16, 37] on icon at bounding box center [14, 41] width 8 height 10
